Goal: Task Accomplishment & Management: Manage account settings

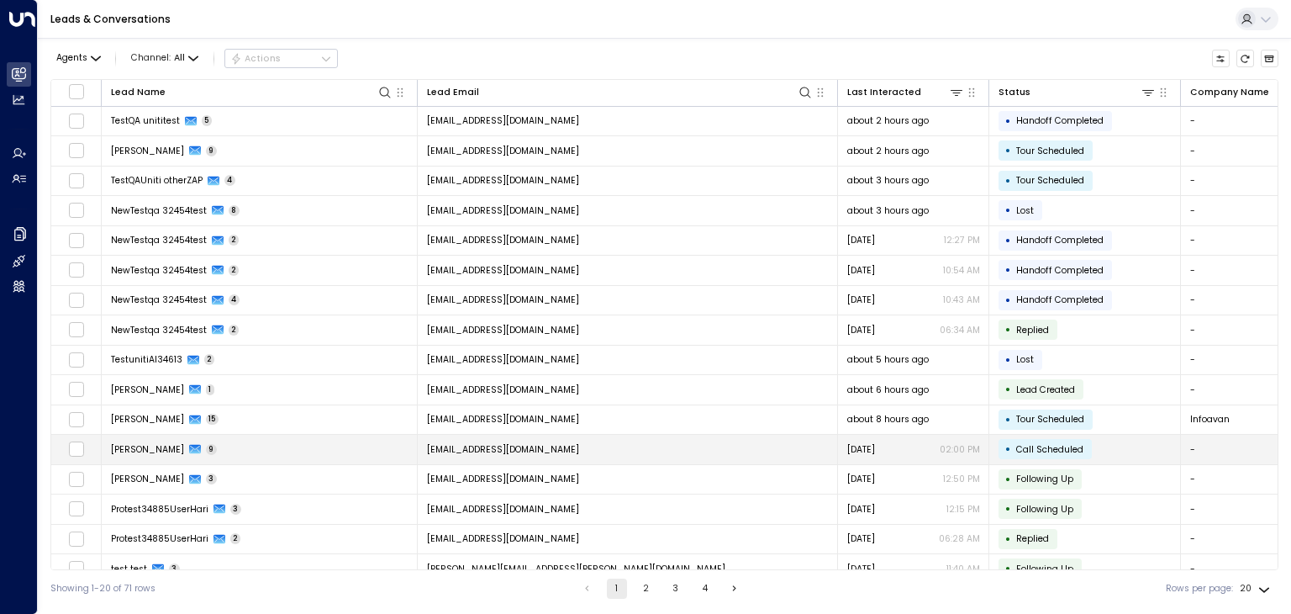
click at [456, 437] on td "[EMAIL_ADDRESS][DOMAIN_NAME]" at bounding box center [628, 449] width 420 height 29
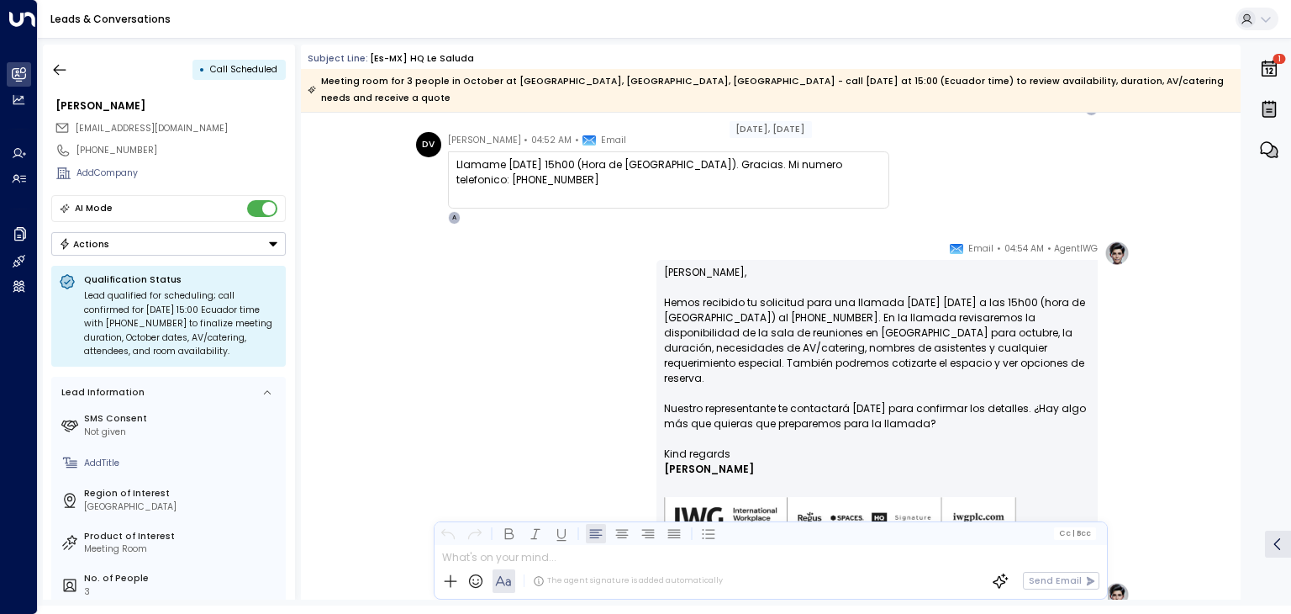
scroll to position [1513, 0]
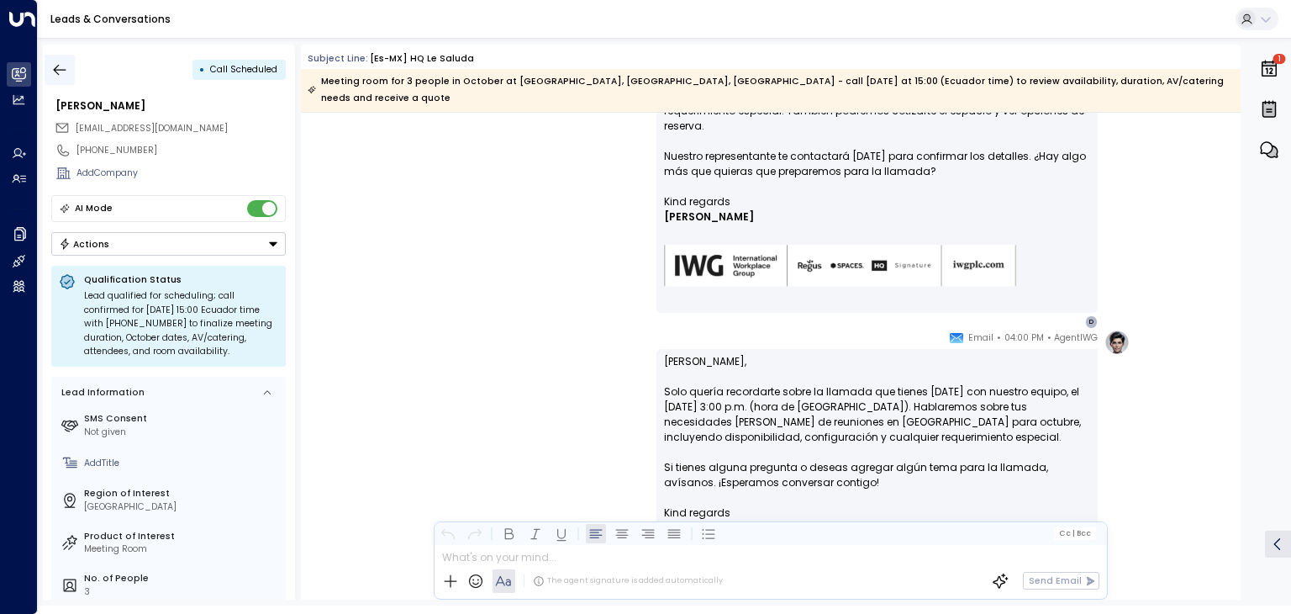
click at [58, 71] on icon "button" at bounding box center [59, 69] width 17 height 17
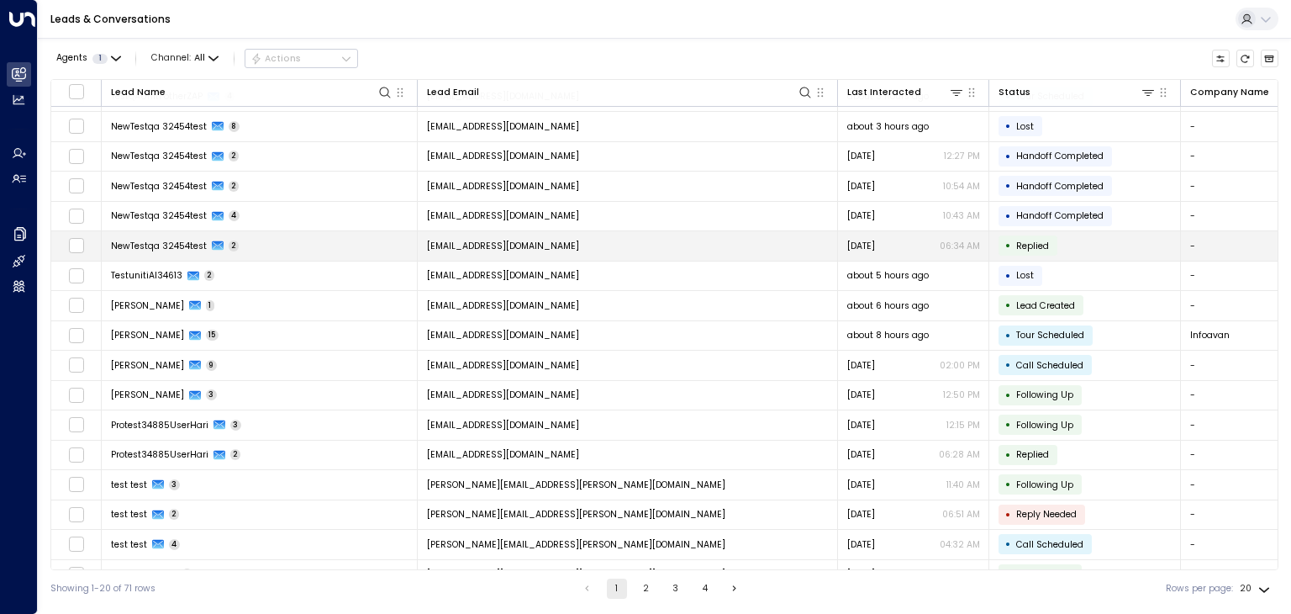
scroll to position [134, 0]
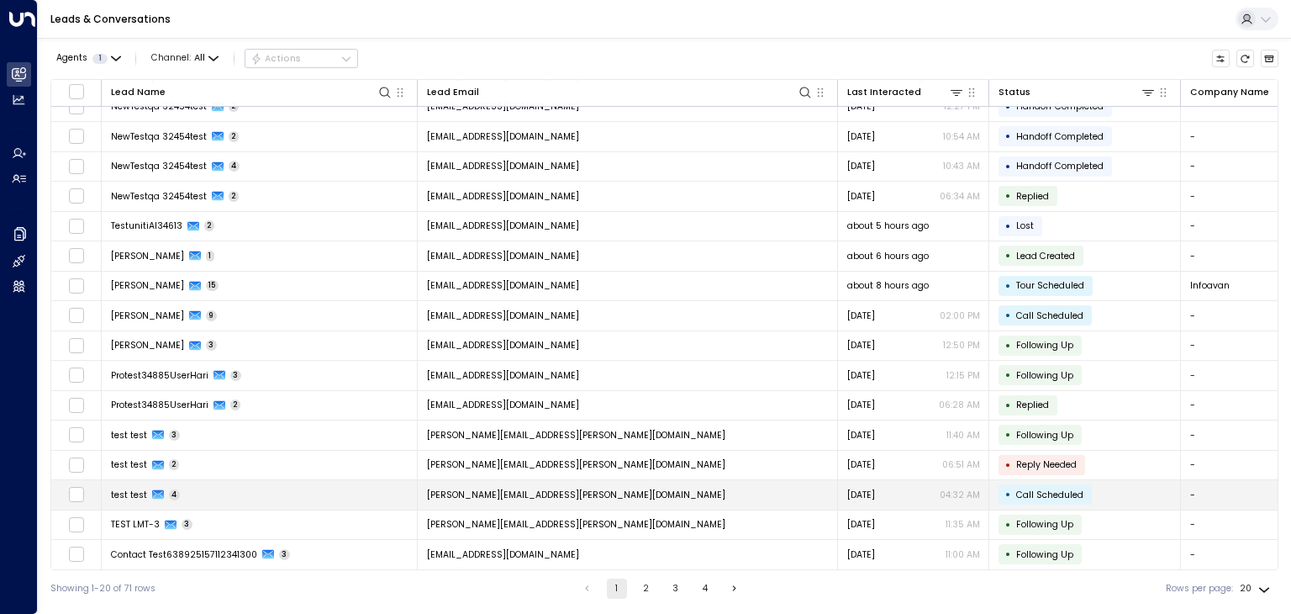
click at [519, 488] on span "[EMAIL_ADDRESS][DOMAIN_NAME]" at bounding box center [576, 494] width 298 height 13
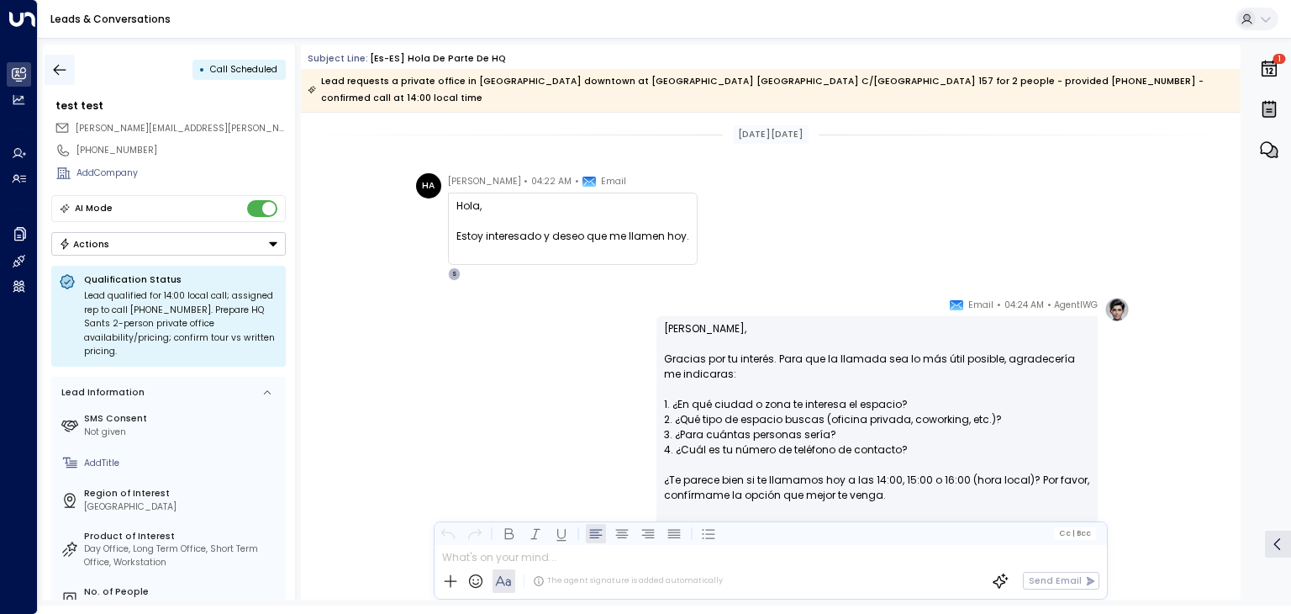
click at [54, 71] on icon "button" at bounding box center [59, 69] width 17 height 17
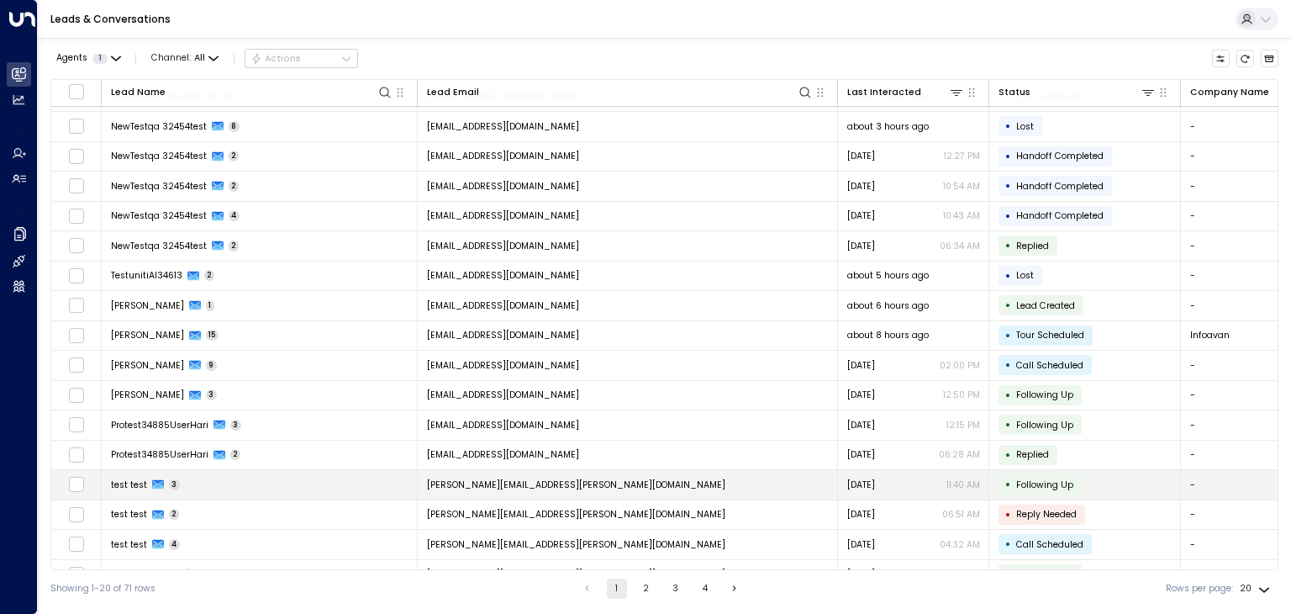
scroll to position [134, 0]
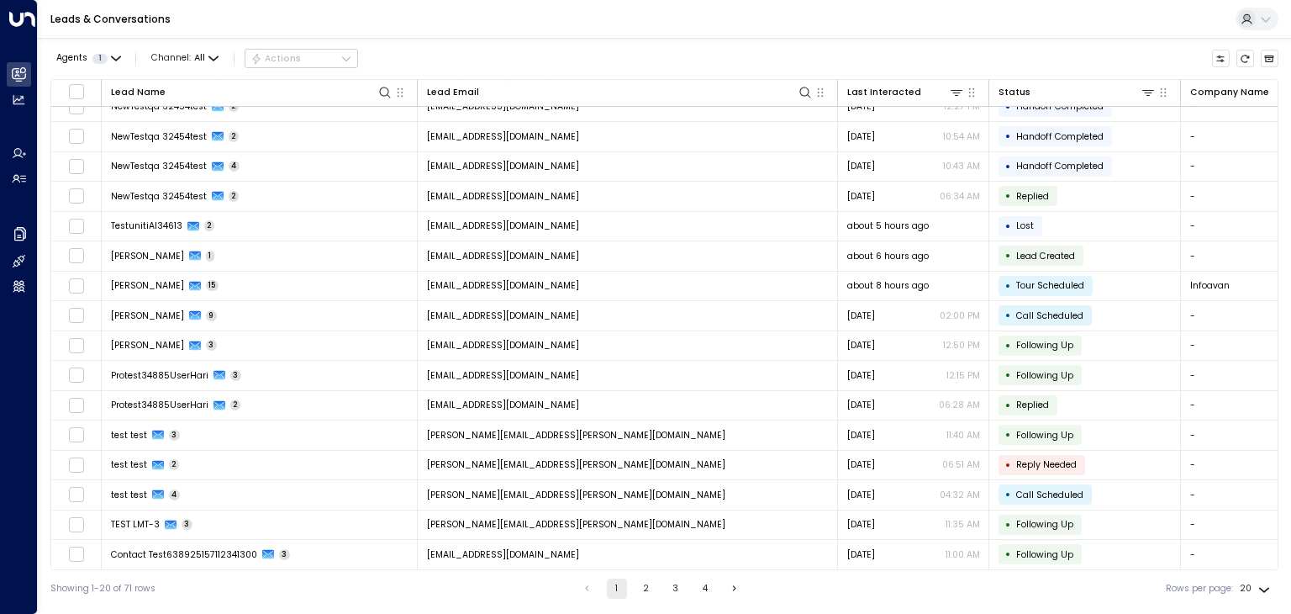
click at [1264, 586] on body "Overview Leads & Conversations Leads & Conversations Analytics Analytics Agents…" at bounding box center [645, 303] width 1291 height 607
click at [1258, 579] on li "100" at bounding box center [1256, 581] width 44 height 25
type input "***"
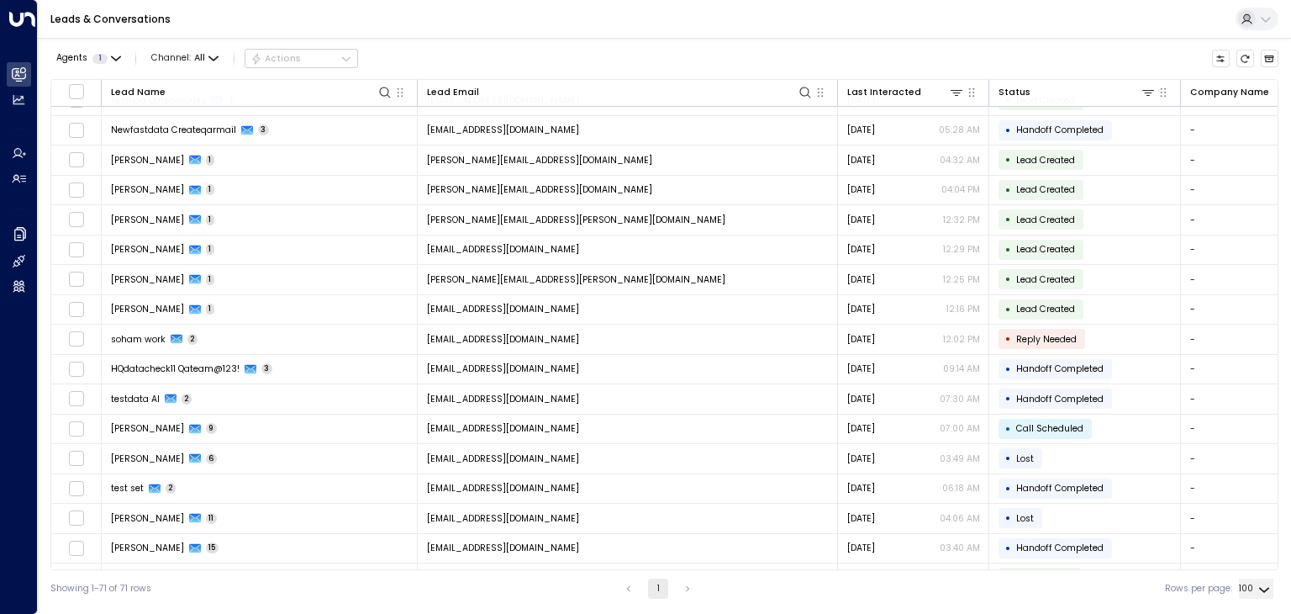
scroll to position [974, 0]
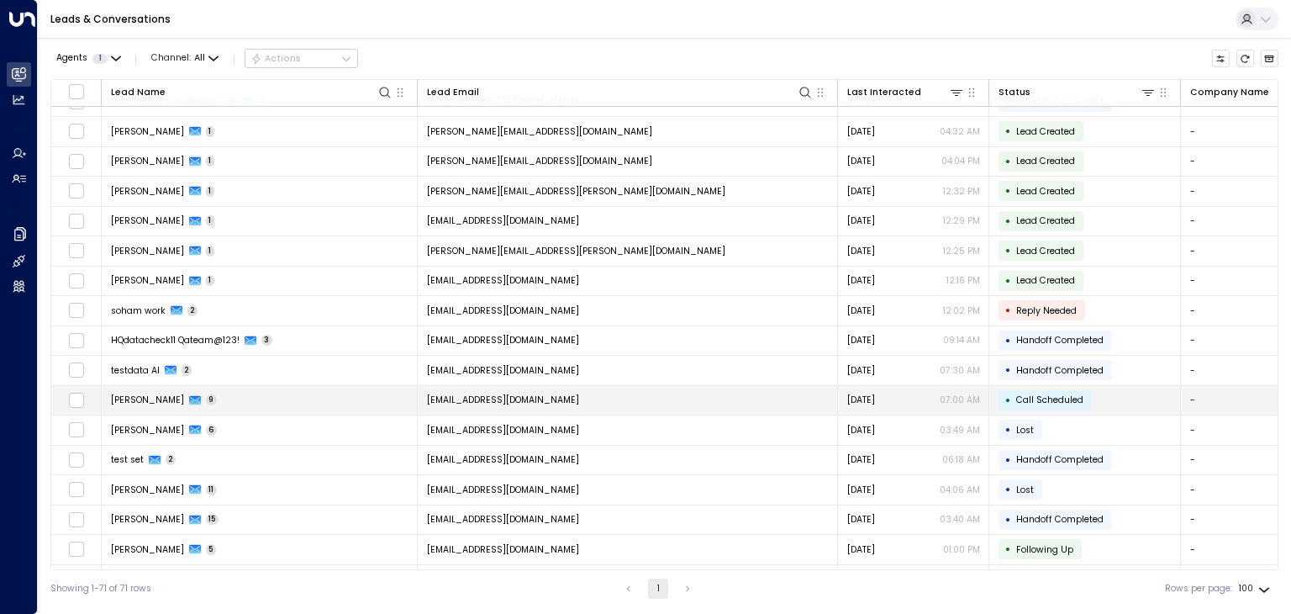
click at [525, 393] on span "[EMAIL_ADDRESS][DOMAIN_NAME]" at bounding box center [503, 399] width 152 height 13
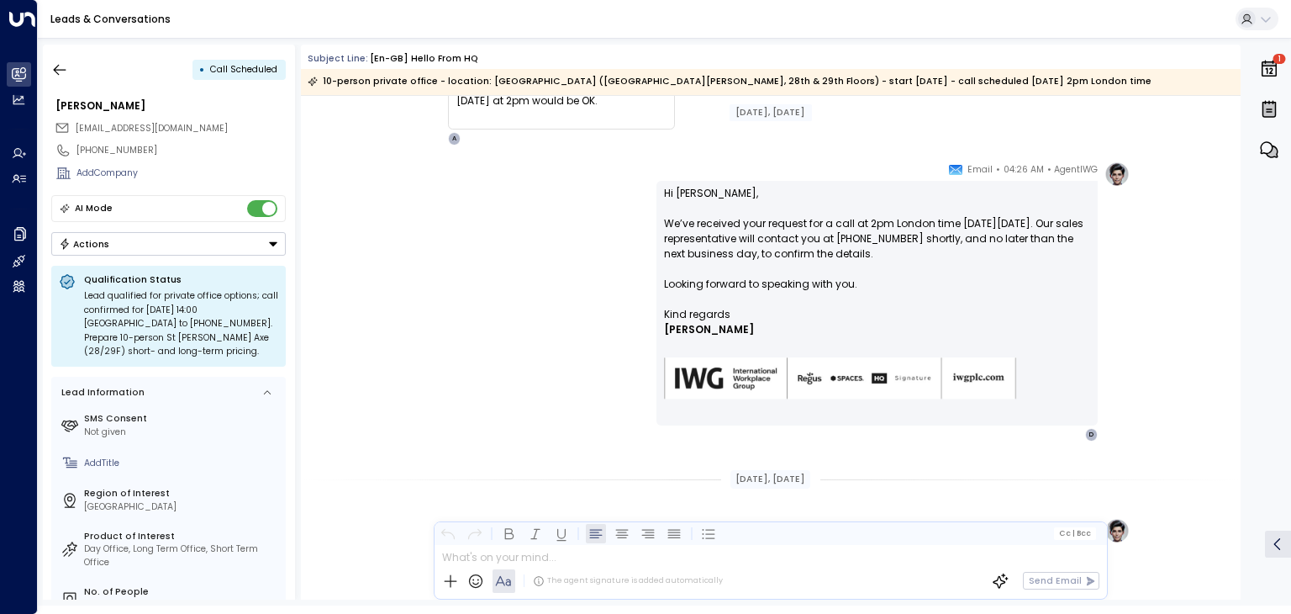
scroll to position [1177, 0]
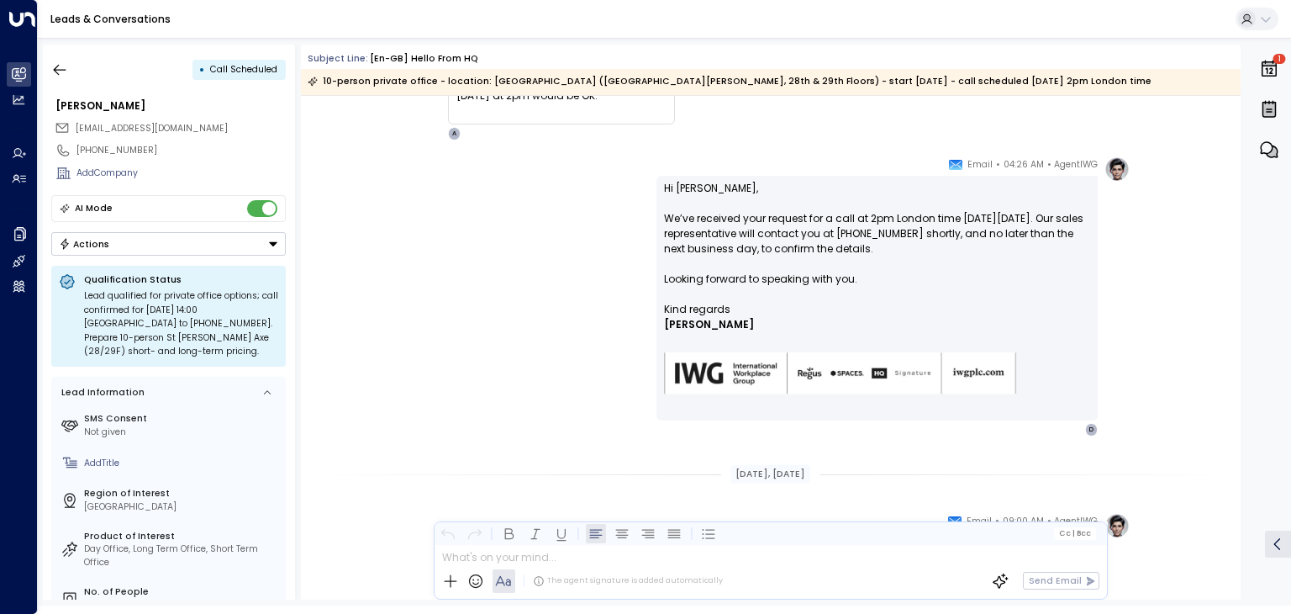
click at [907, 605] on html "Overview Leads & Conversations Leads & Conversations Analytics Analytics Agents…" at bounding box center [645, 302] width 1291 height 605
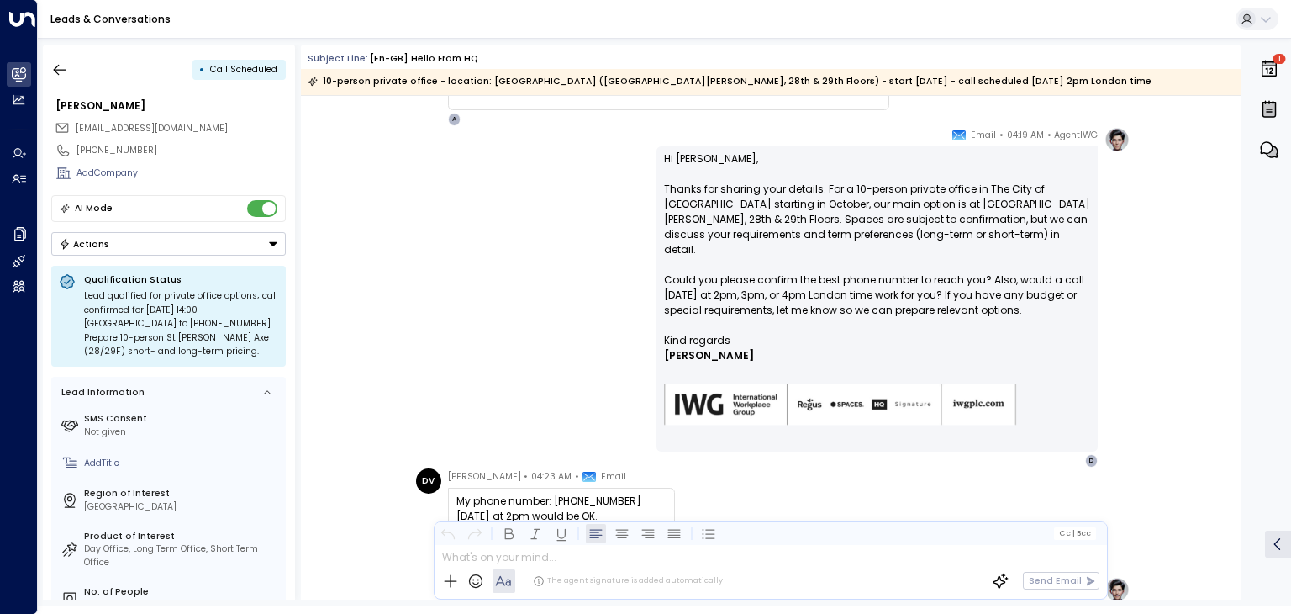
scroll to position [841, 0]
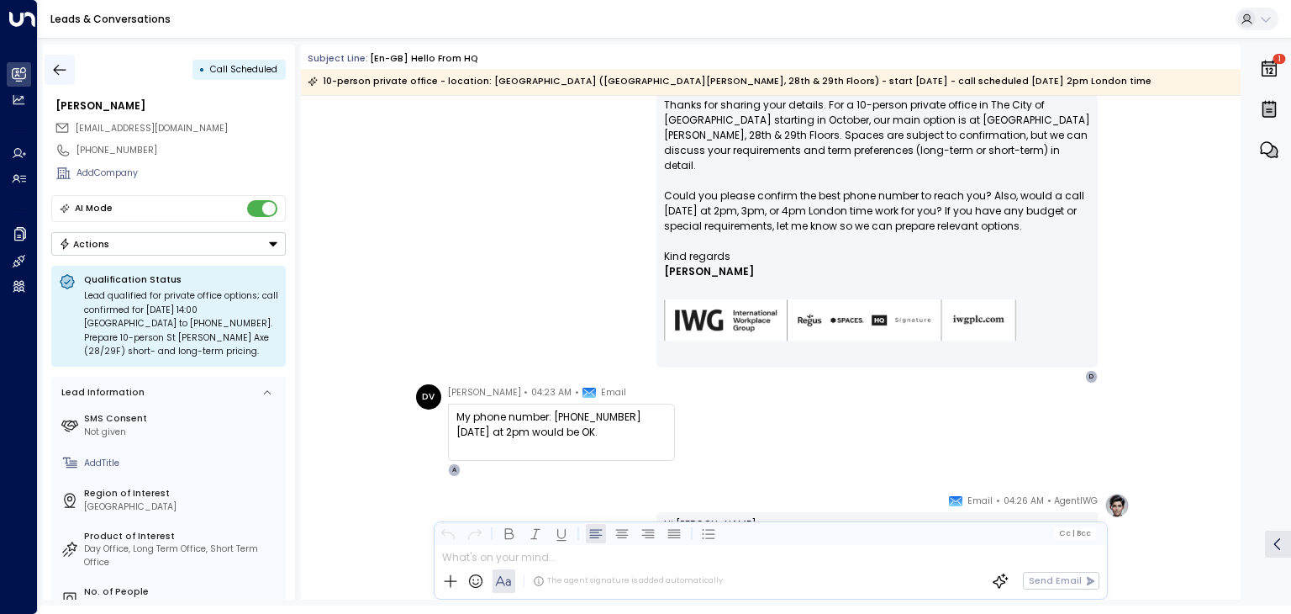
click at [60, 67] on icon "button" at bounding box center [59, 69] width 17 height 17
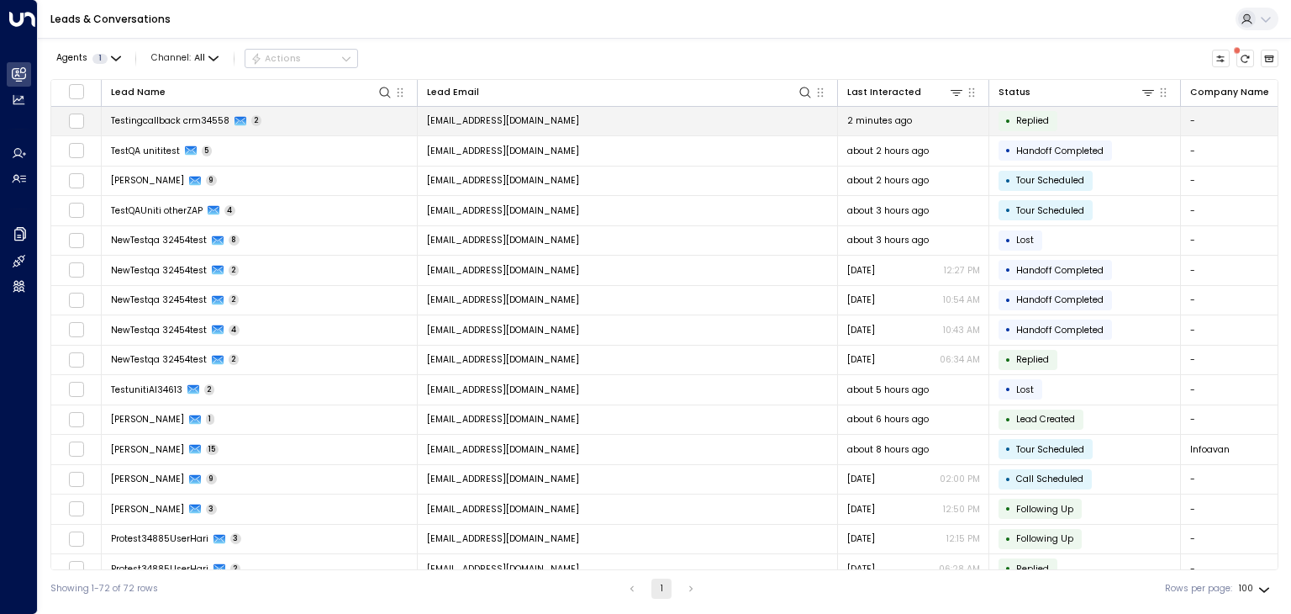
click at [526, 108] on td "[EMAIL_ADDRESS][DOMAIN_NAME]" at bounding box center [628, 121] width 420 height 29
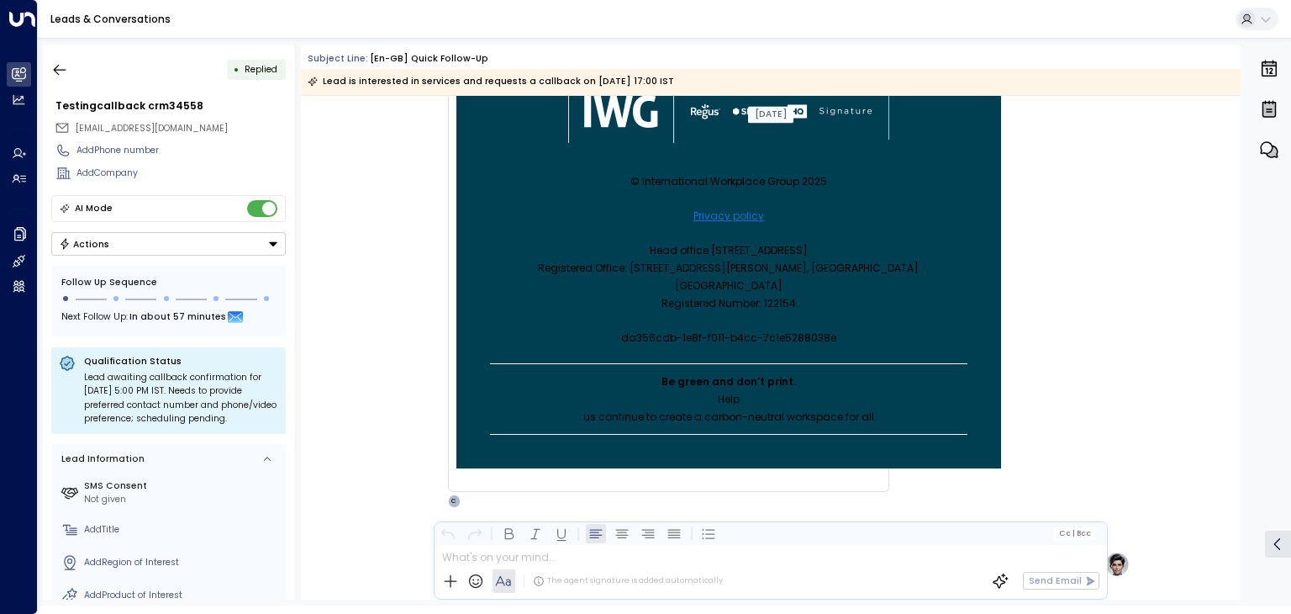
scroll to position [578, 0]
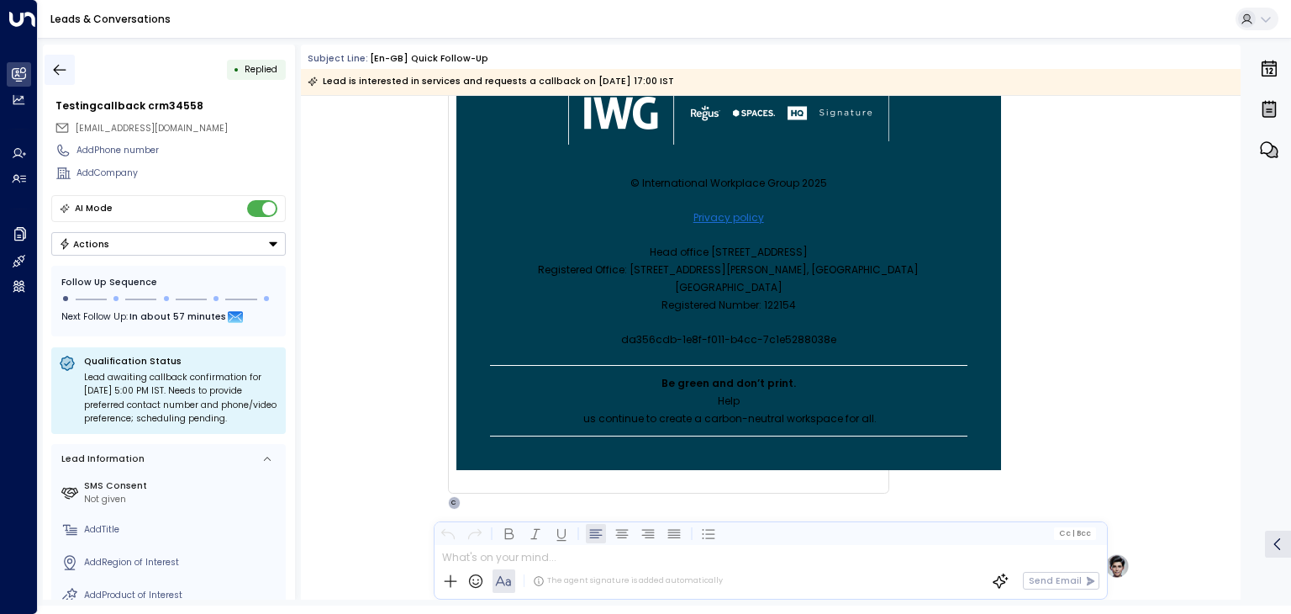
click at [57, 69] on icon "button" at bounding box center [60, 69] width 13 height 11
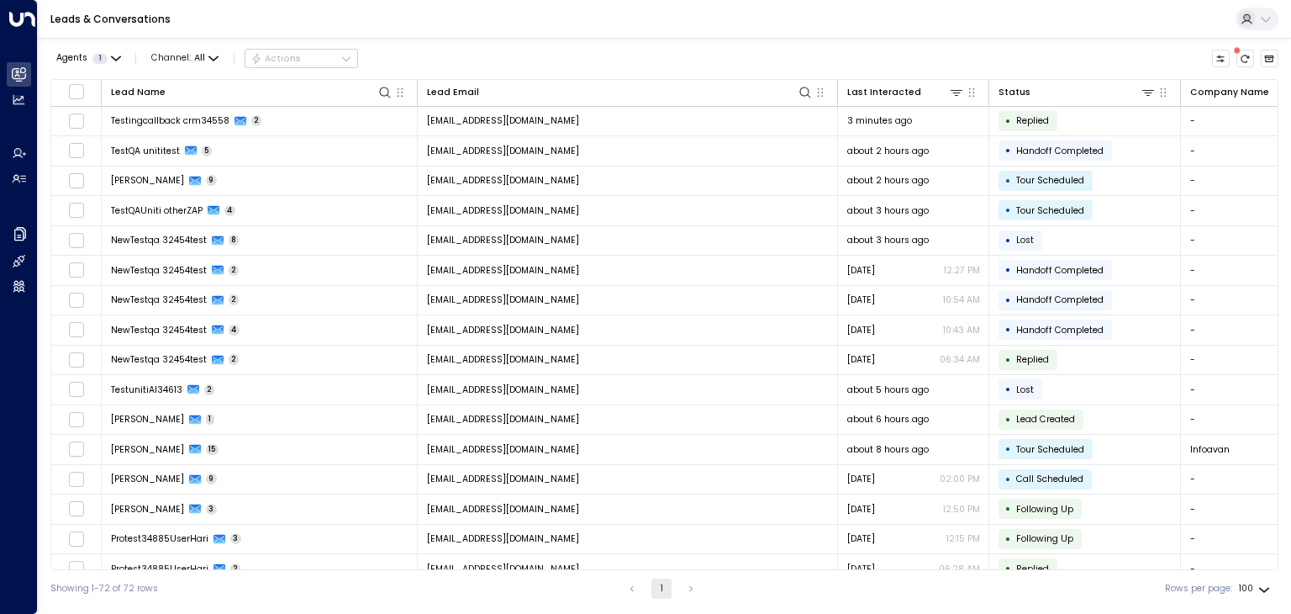
click at [1256, 592] on body "Overview Leads & Conversations Leads & Conversations Analytics Analytics Agents…" at bounding box center [645, 303] width 1291 height 607
click at [1260, 581] on li "100" at bounding box center [1256, 581] width 44 height 25
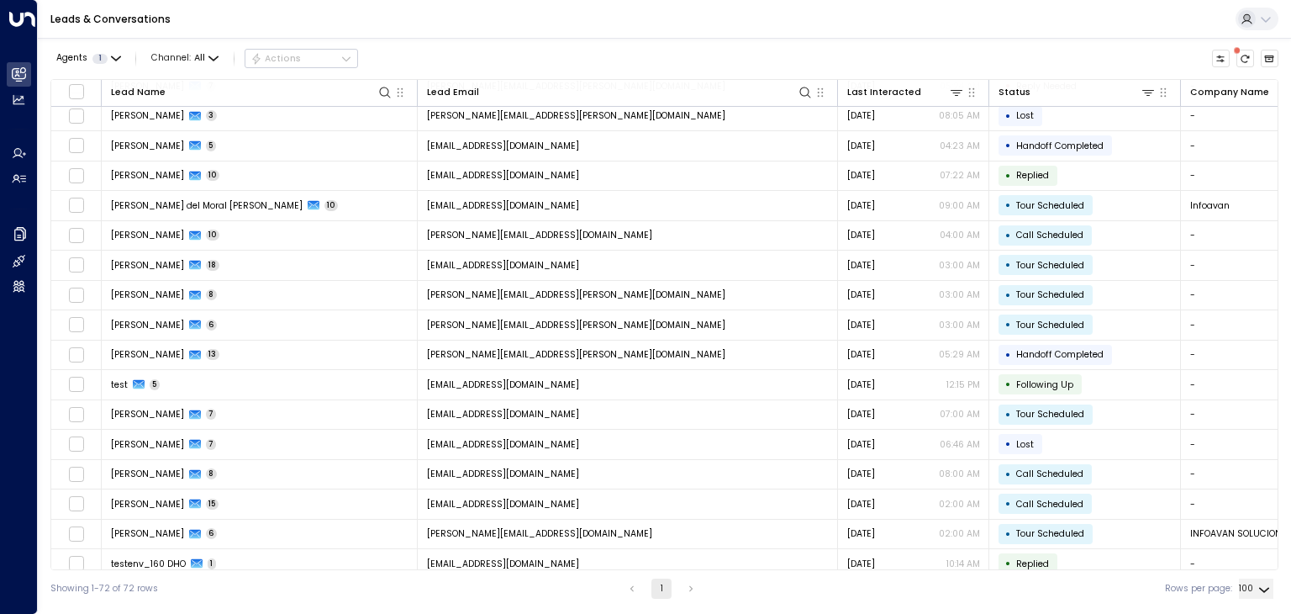
scroll to position [1677, 0]
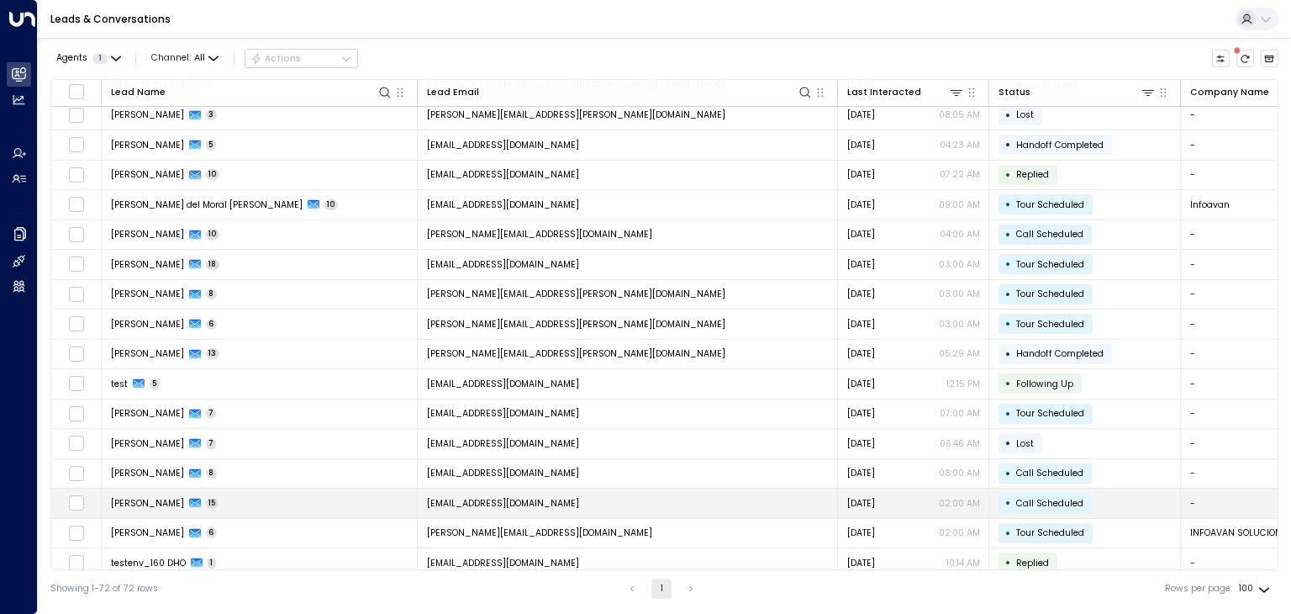
click at [508, 488] on td "[EMAIL_ADDRESS][DOMAIN_NAME]" at bounding box center [628, 502] width 420 height 29
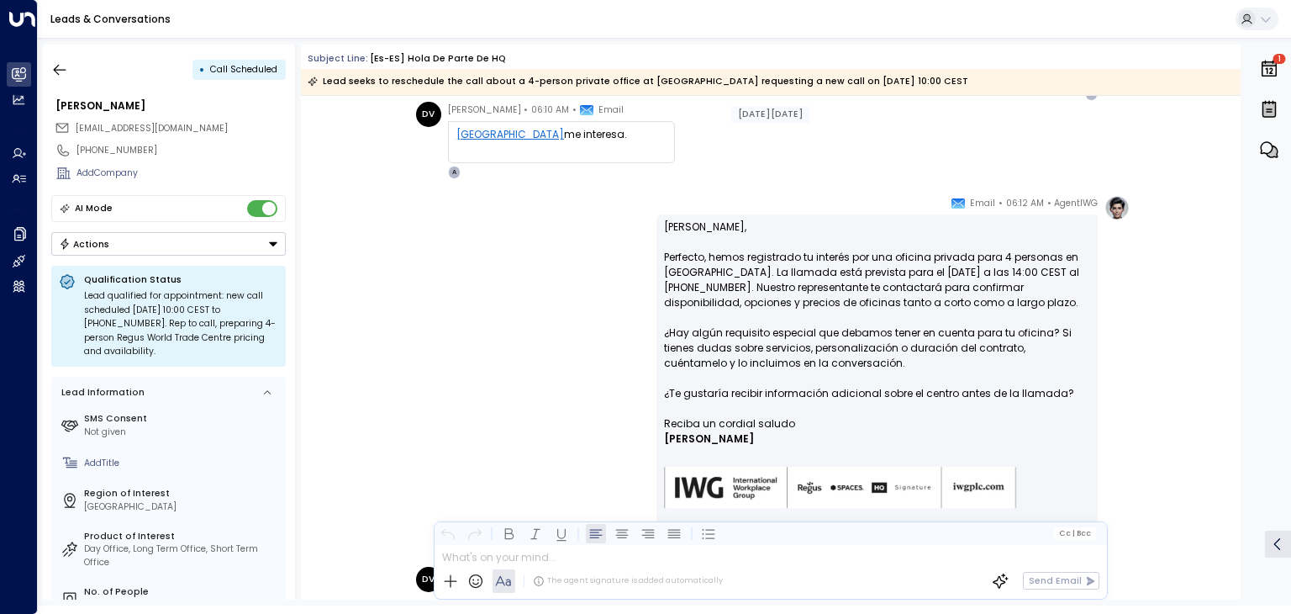
scroll to position [1549, 0]
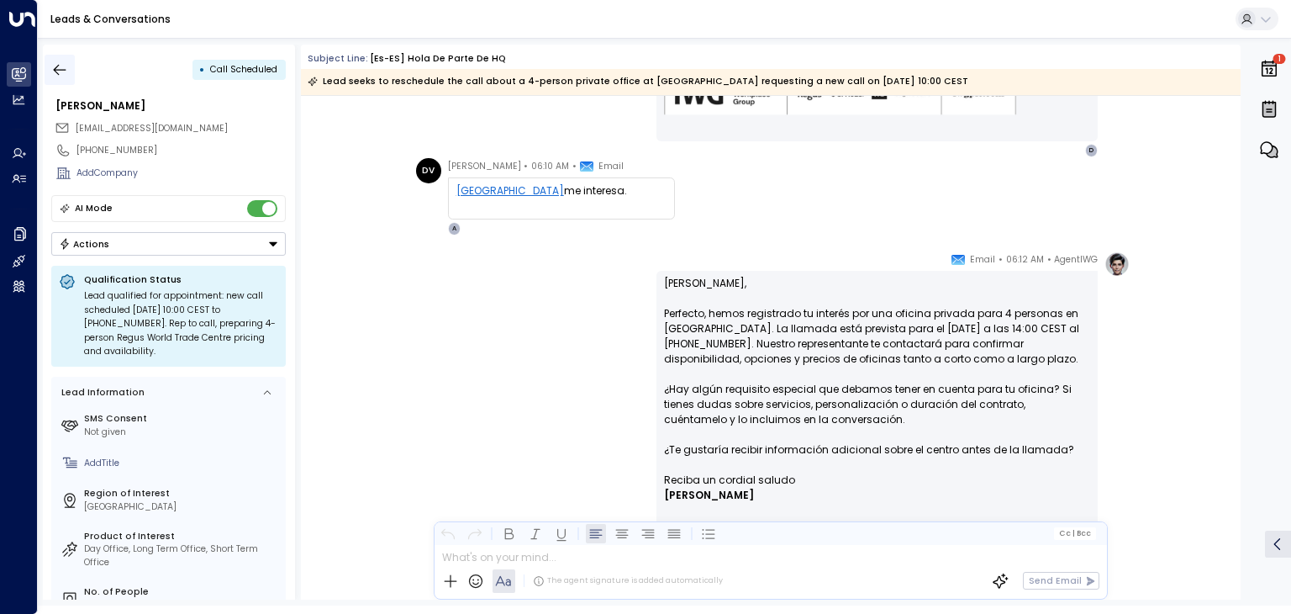
click at [54, 71] on icon "button" at bounding box center [59, 69] width 17 height 17
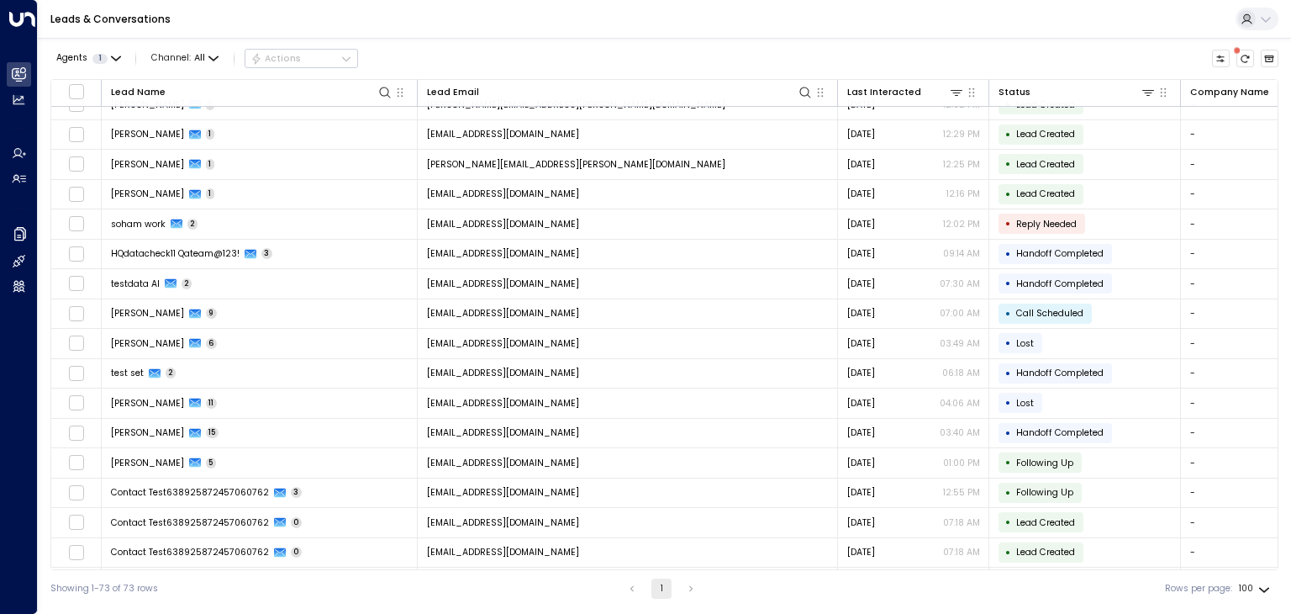
scroll to position [1118, 0]
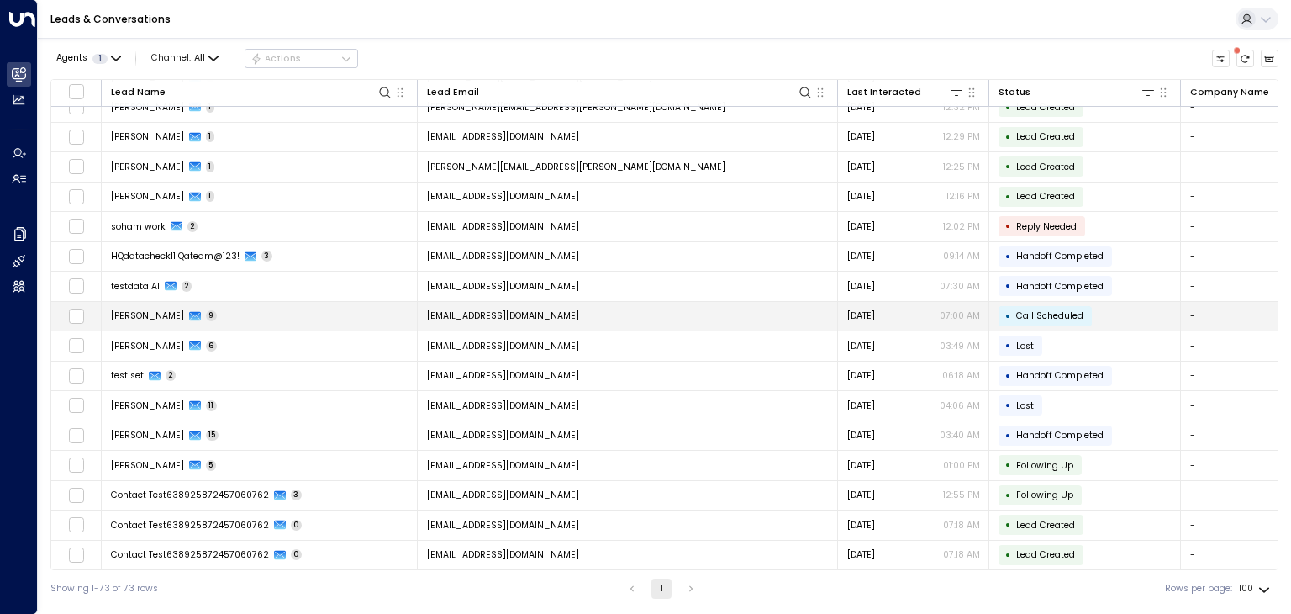
click at [513, 309] on span "[EMAIL_ADDRESS][DOMAIN_NAME]" at bounding box center [503, 315] width 152 height 13
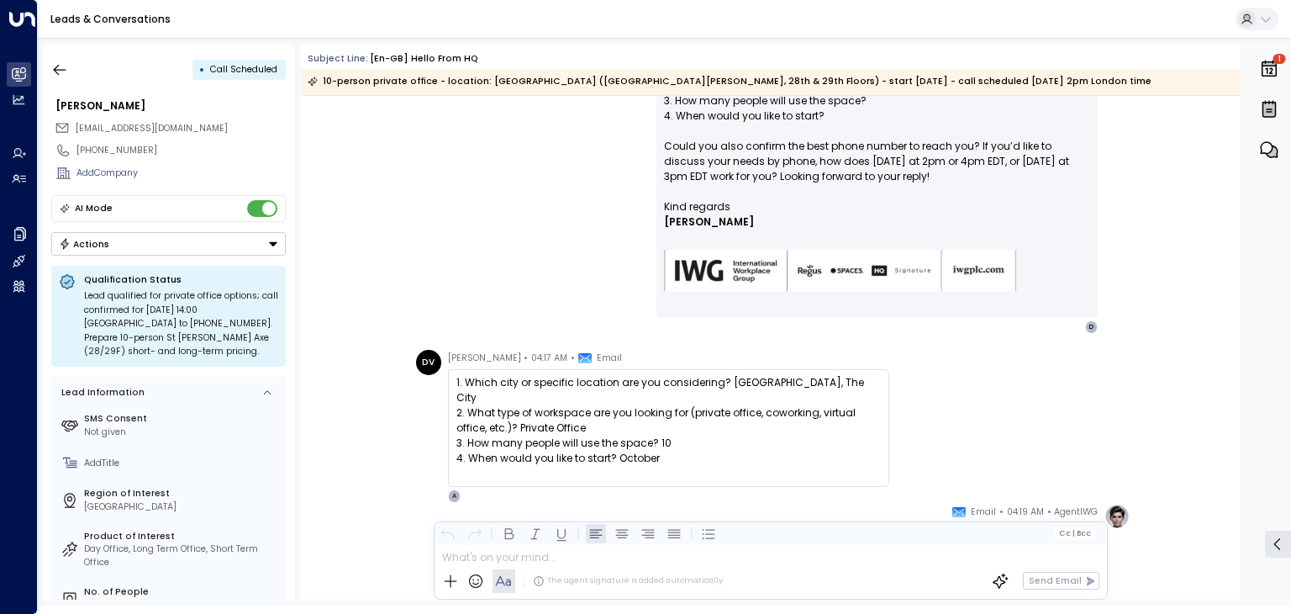
scroll to position [430, 0]
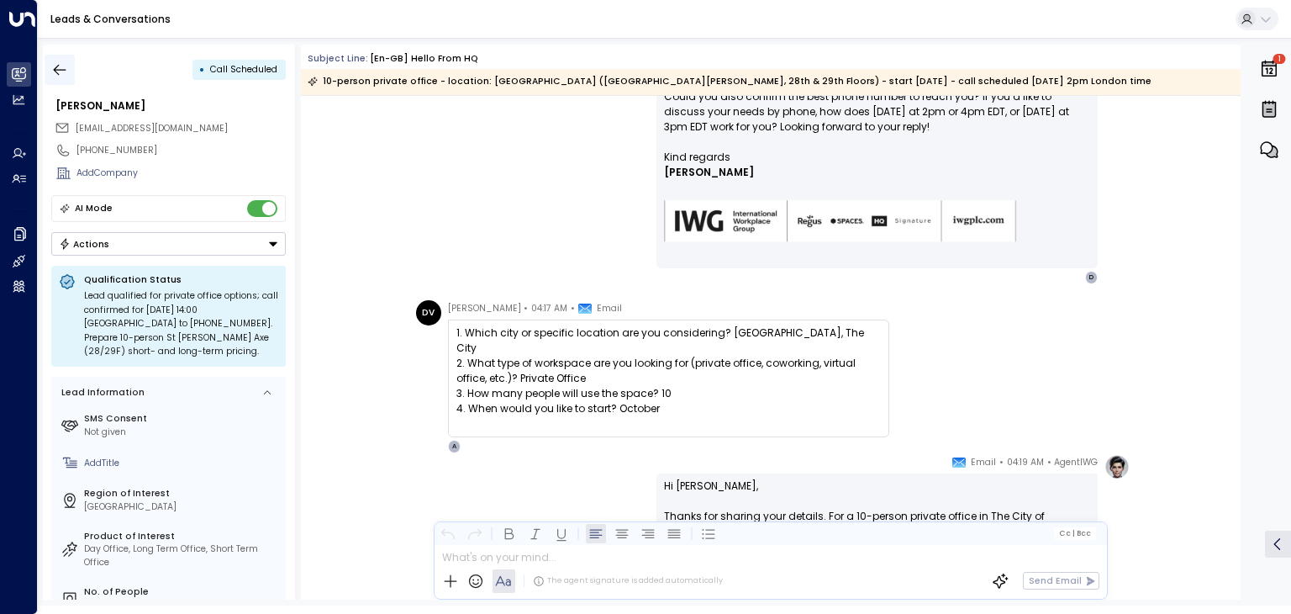
click at [57, 66] on icon "button" at bounding box center [59, 69] width 17 height 17
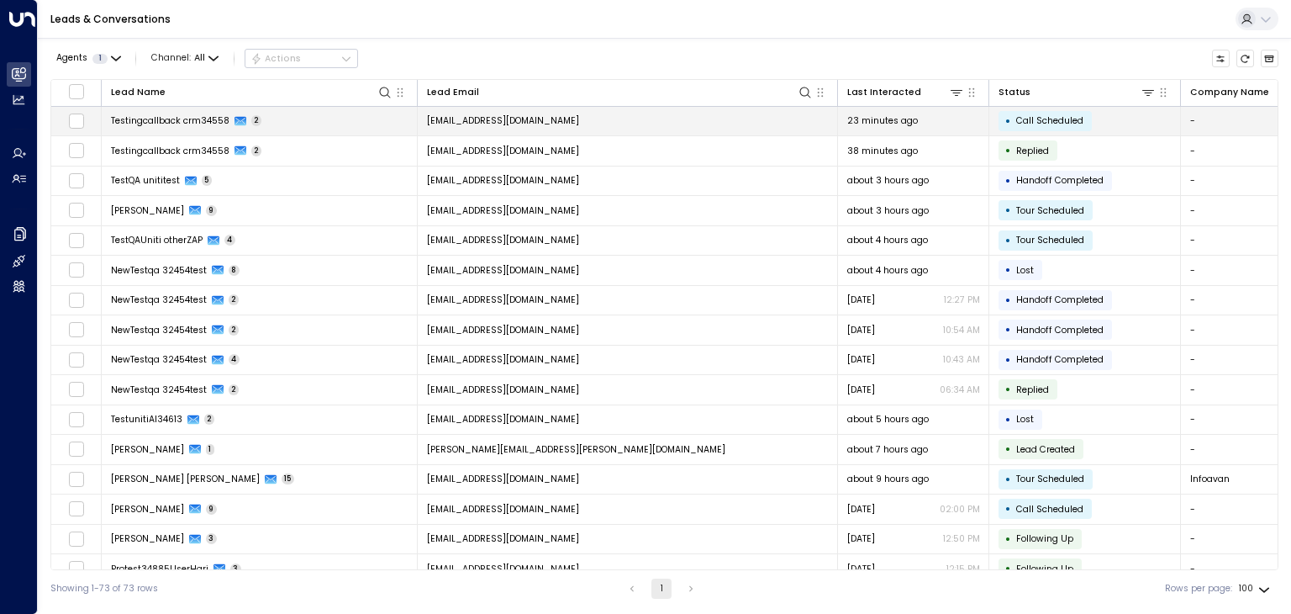
click at [480, 117] on span "[EMAIL_ADDRESS][DOMAIN_NAME]" at bounding box center [503, 120] width 152 height 13
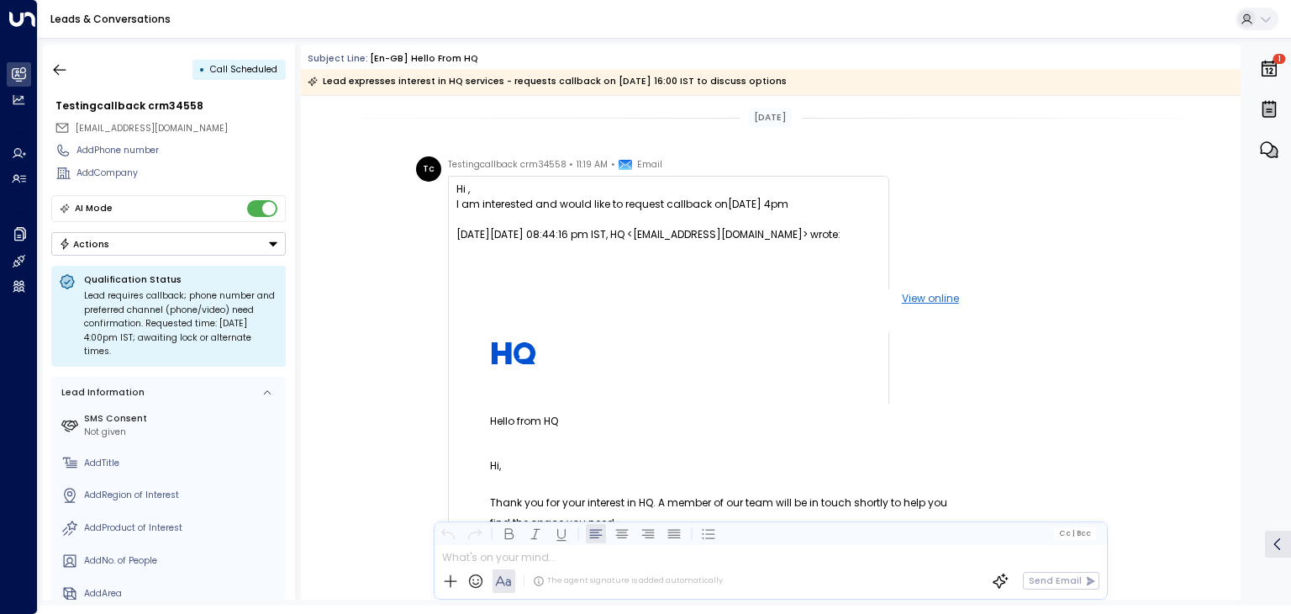
click at [57, 65] on icon "button" at bounding box center [59, 69] width 17 height 17
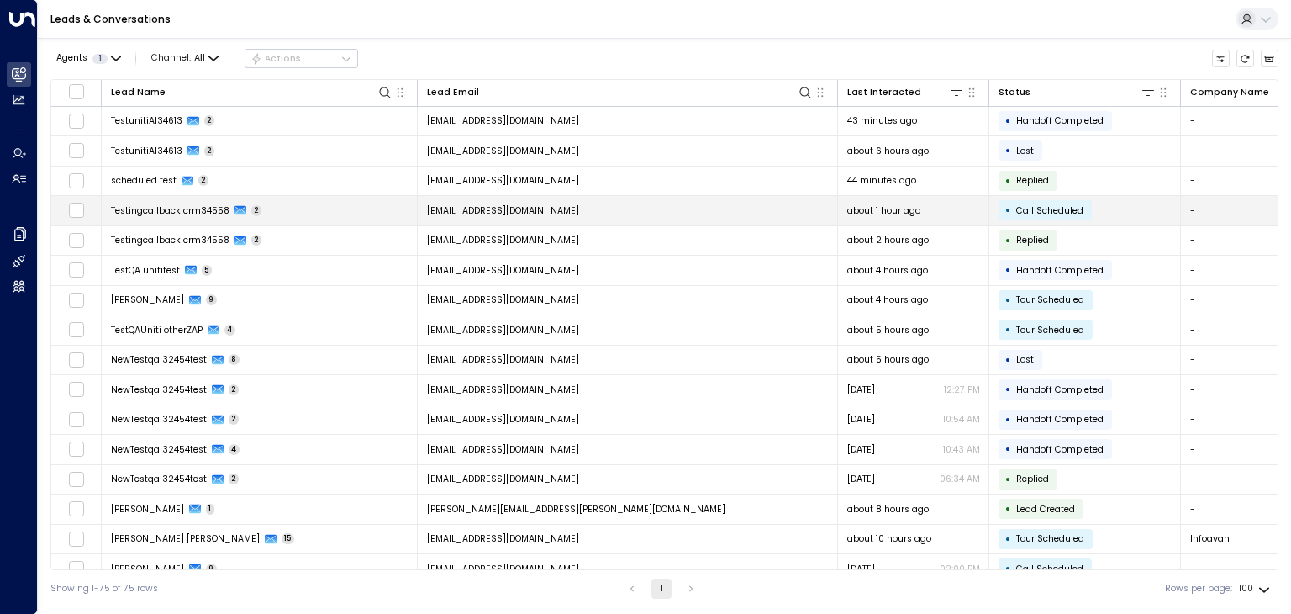
click at [562, 213] on span "[EMAIL_ADDRESS][DOMAIN_NAME]" at bounding box center [503, 210] width 152 height 13
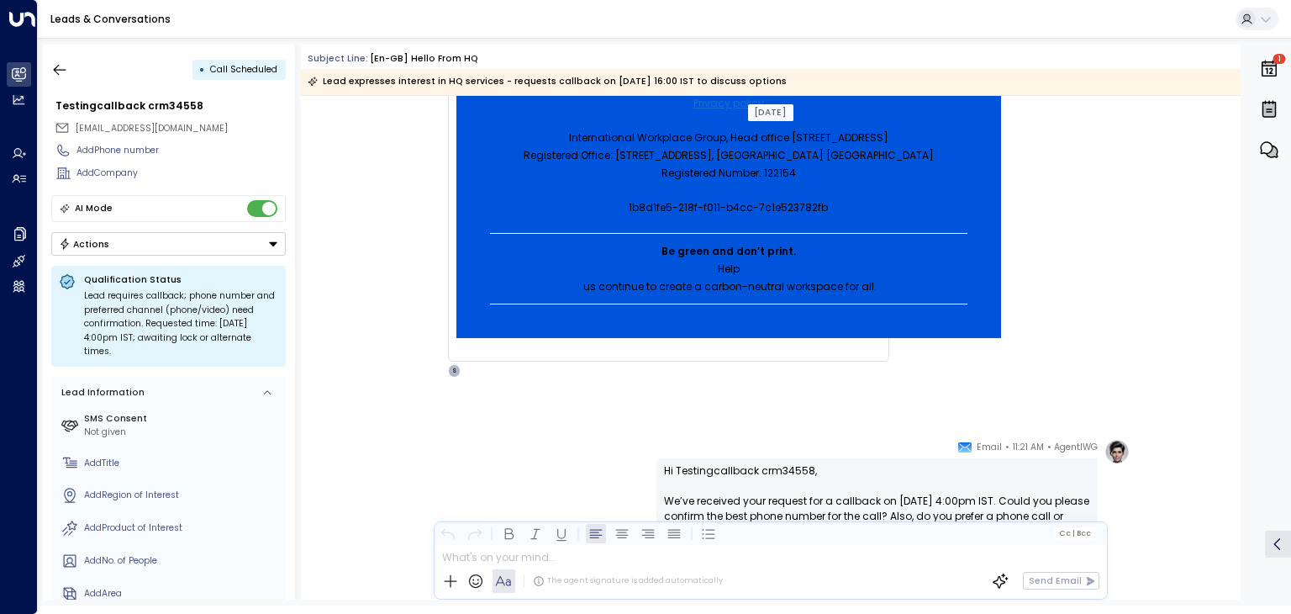
scroll to position [1009, 0]
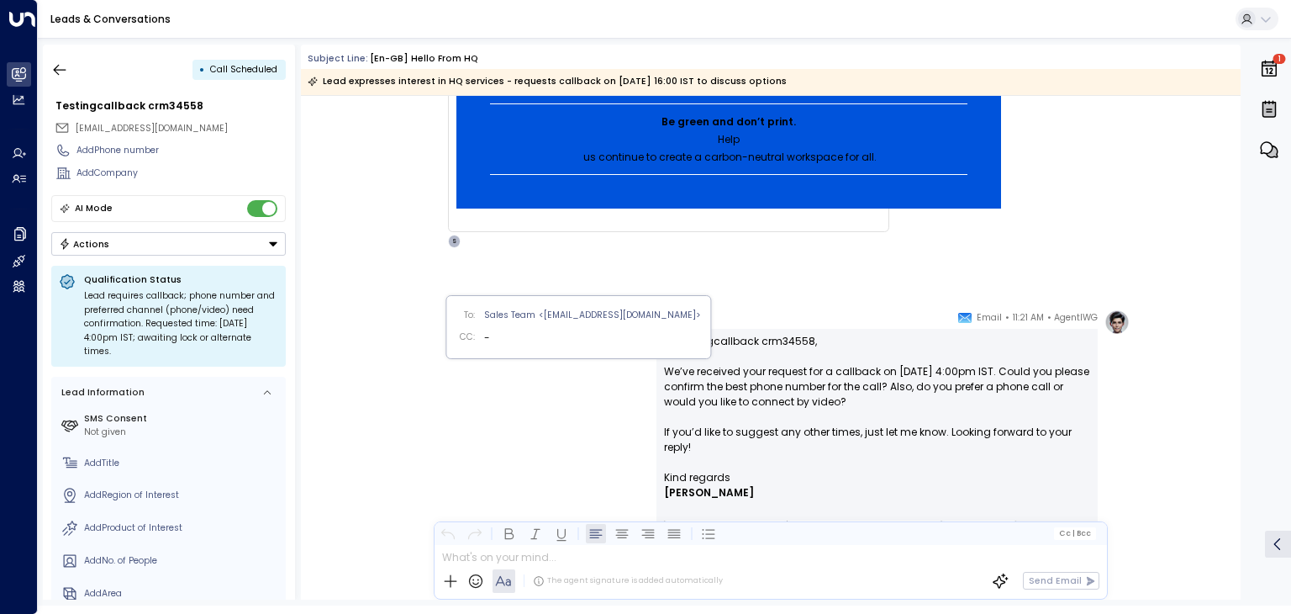
click at [451, 248] on div "S" at bounding box center [454, 241] width 13 height 13
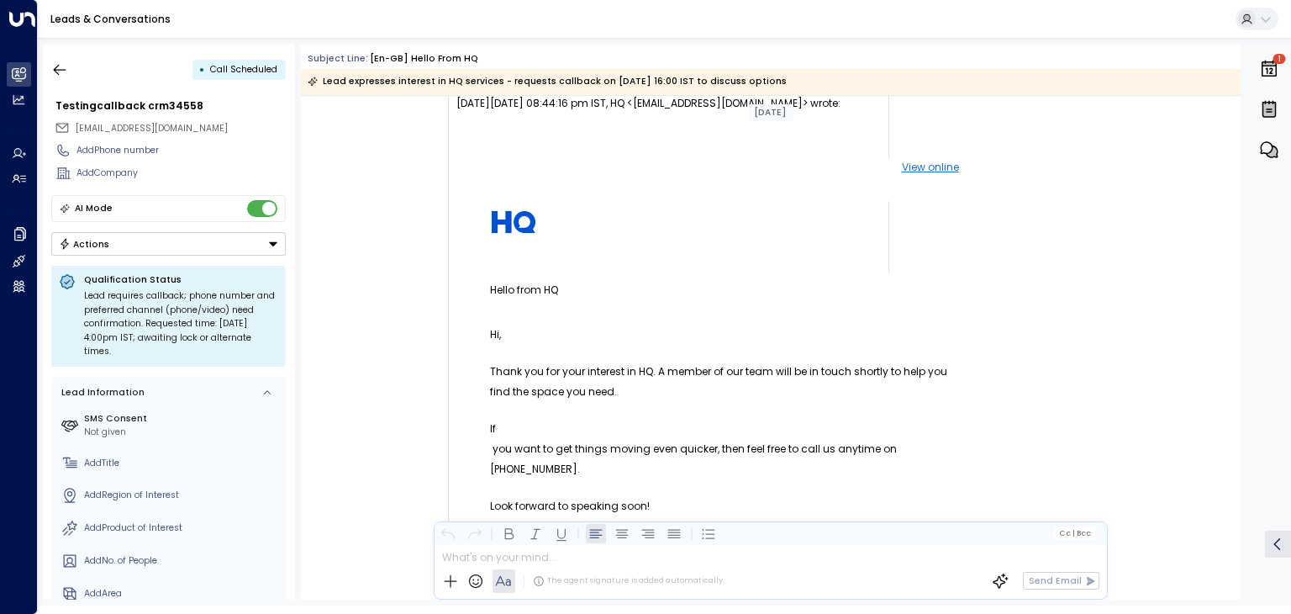
scroll to position [0, 0]
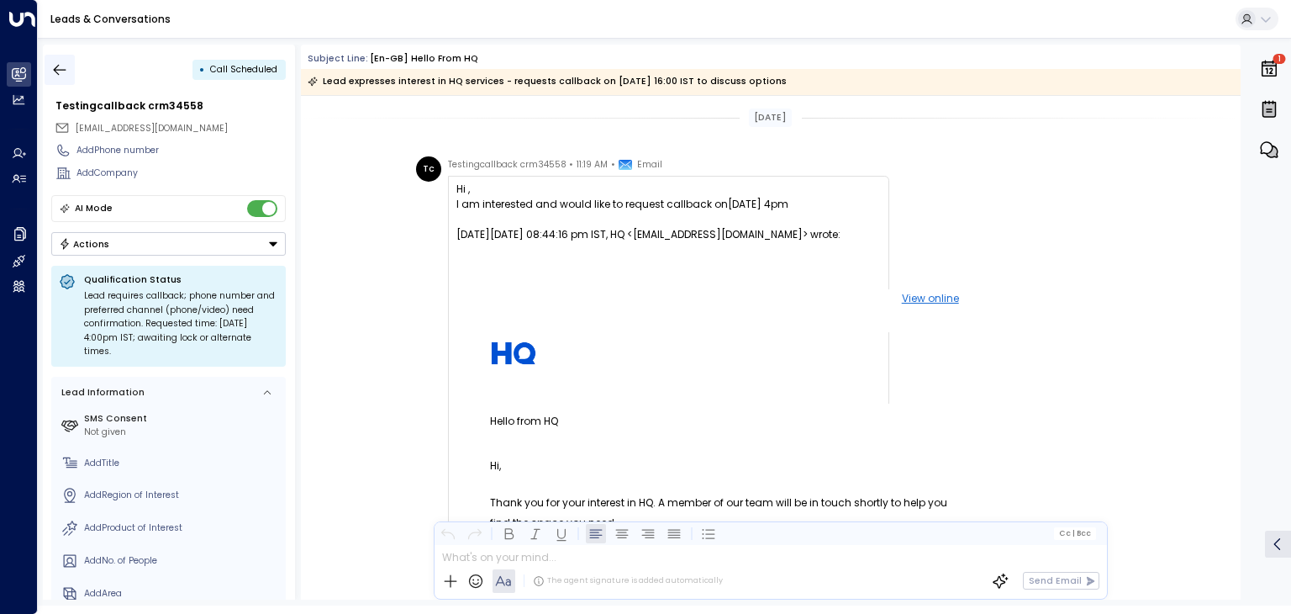
click at [64, 71] on icon "button" at bounding box center [59, 69] width 17 height 17
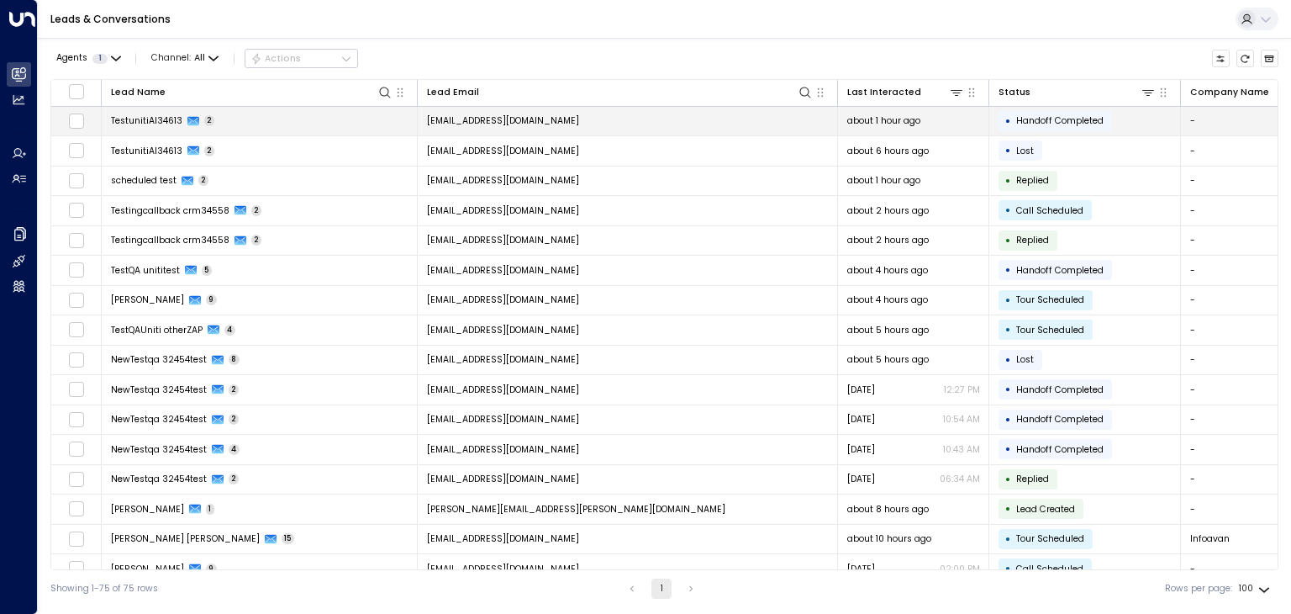
click at [487, 115] on span "[EMAIL_ADDRESS][DOMAIN_NAME]" at bounding box center [503, 120] width 152 height 13
